Goal: Information Seeking & Learning: Learn about a topic

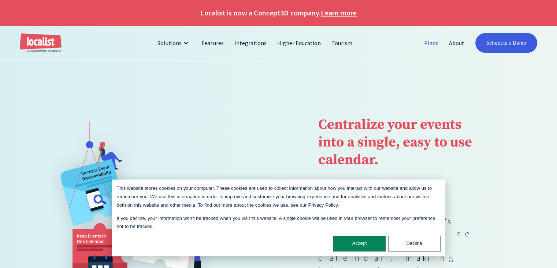
click at [434, 39] on link "Plans" at bounding box center [431, 43] width 25 height 18
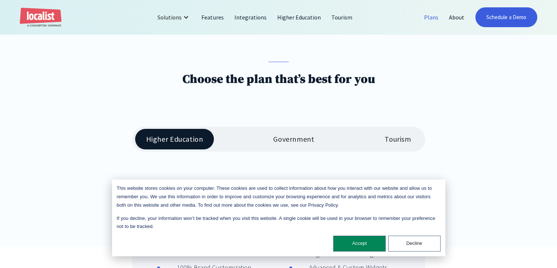
scroll to position [82, 0]
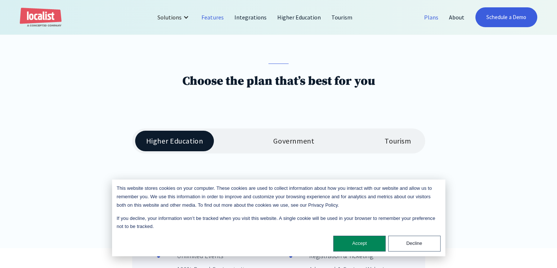
click at [210, 20] on link "Features" at bounding box center [212, 17] width 33 height 18
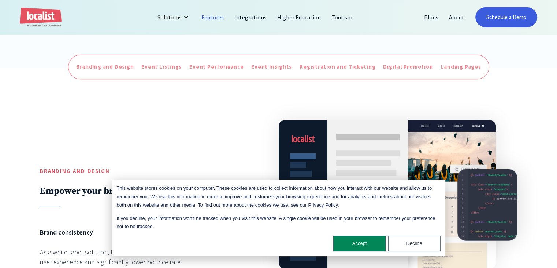
scroll to position [276, 0]
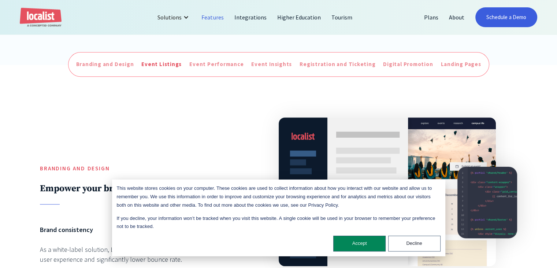
click at [164, 66] on div "Event Listings" at bounding box center [161, 64] width 40 height 8
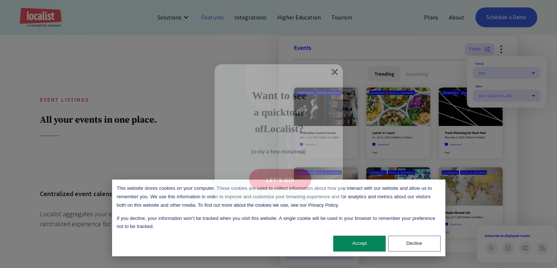
scroll to position [673, 0]
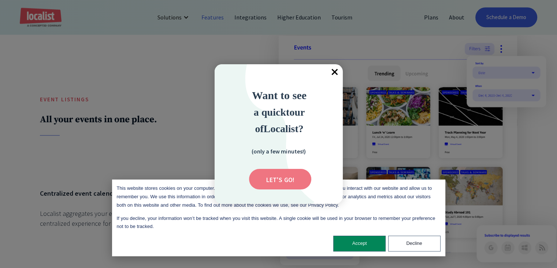
click at [284, 174] on input "Submit" at bounding box center [280, 179] width 62 height 21
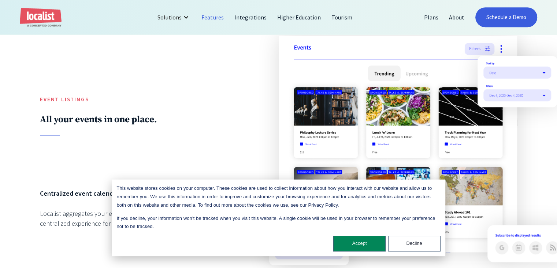
scroll to position [276, 0]
